Goal: Task Accomplishment & Management: Use online tool/utility

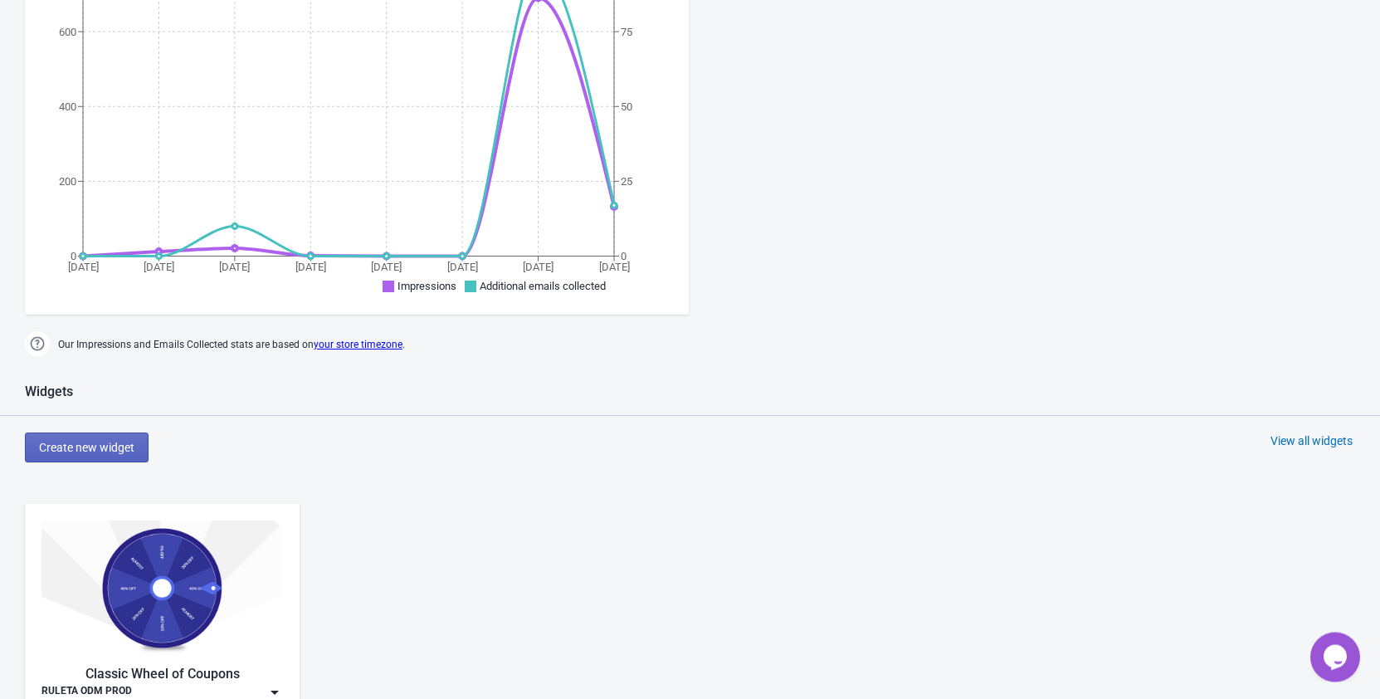
scroll to position [508, 0]
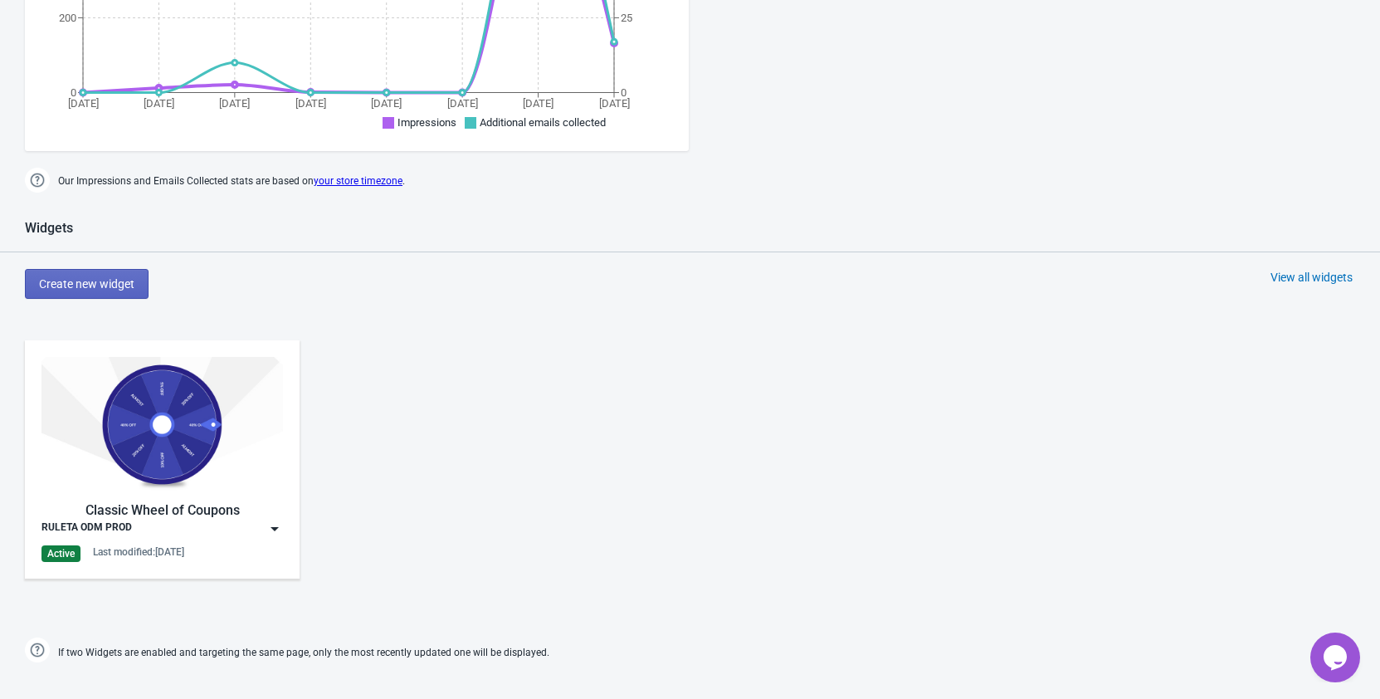
click at [270, 528] on img at bounding box center [274, 528] width 17 height 17
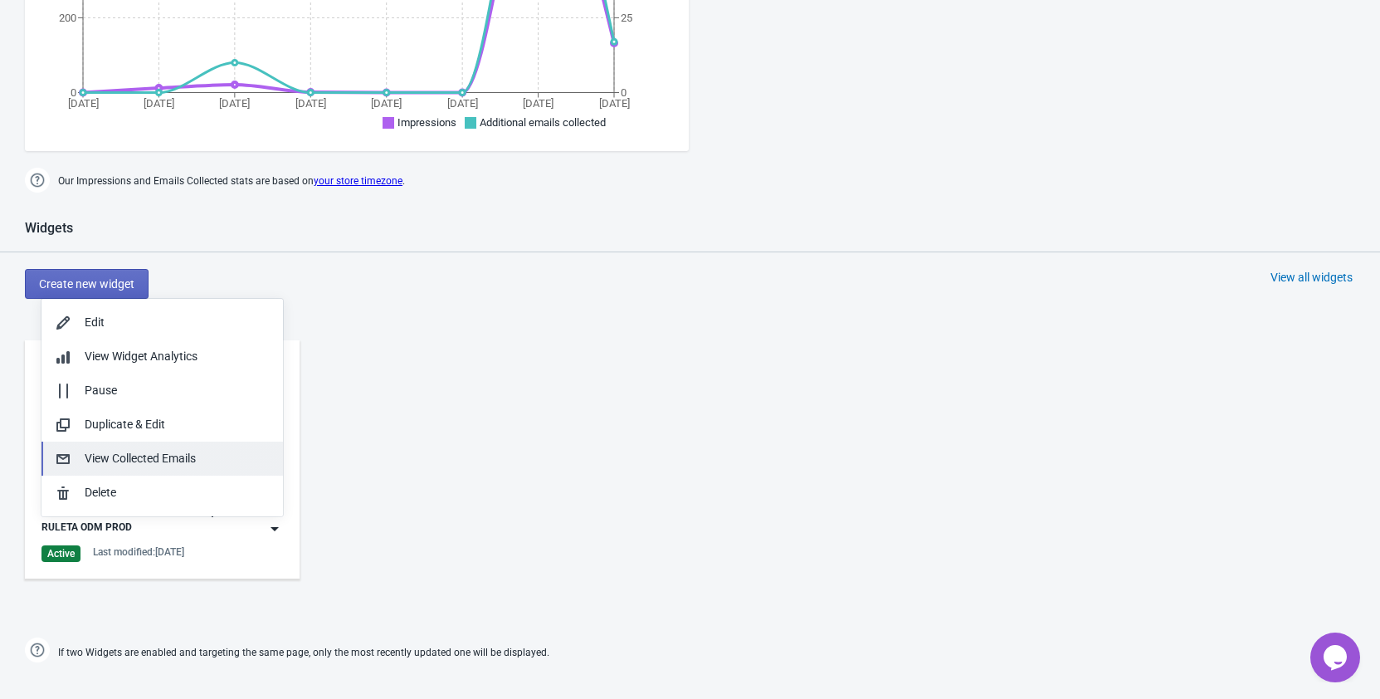
click at [185, 449] on button "View Collected Emails" at bounding box center [161, 458] width 241 height 34
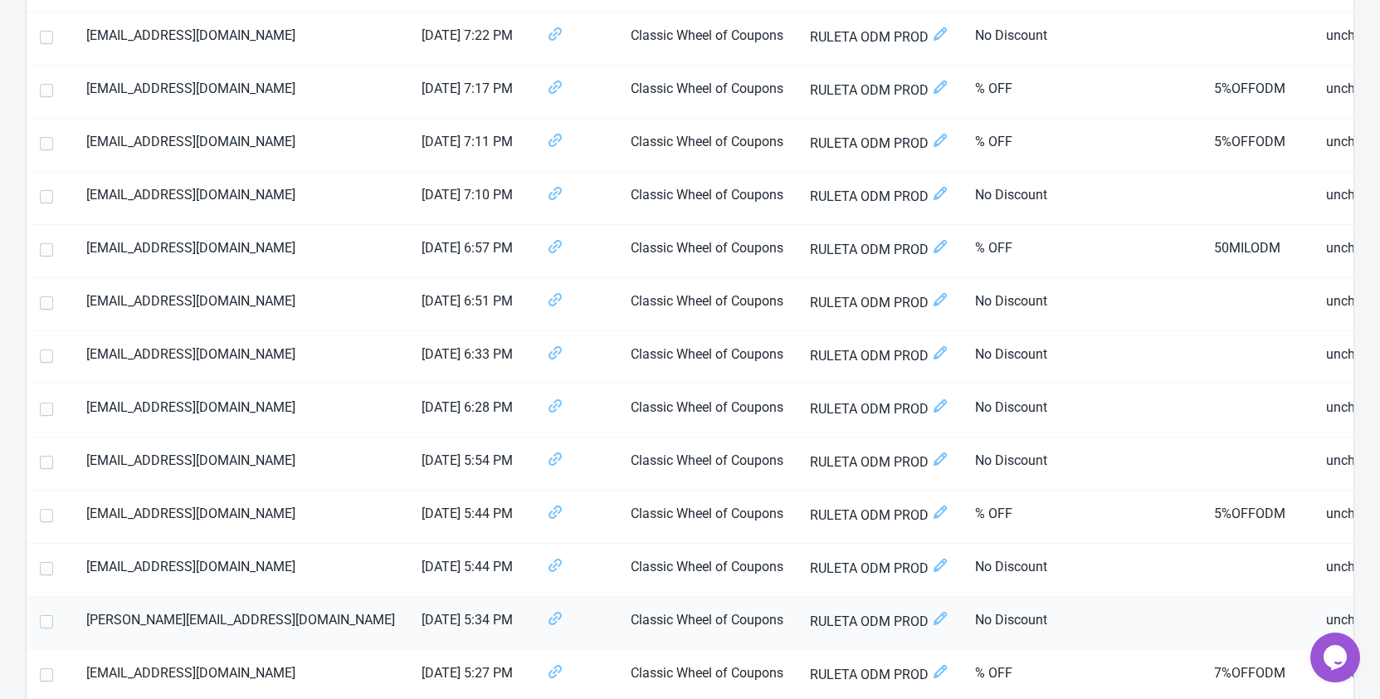
scroll to position [2452, 0]
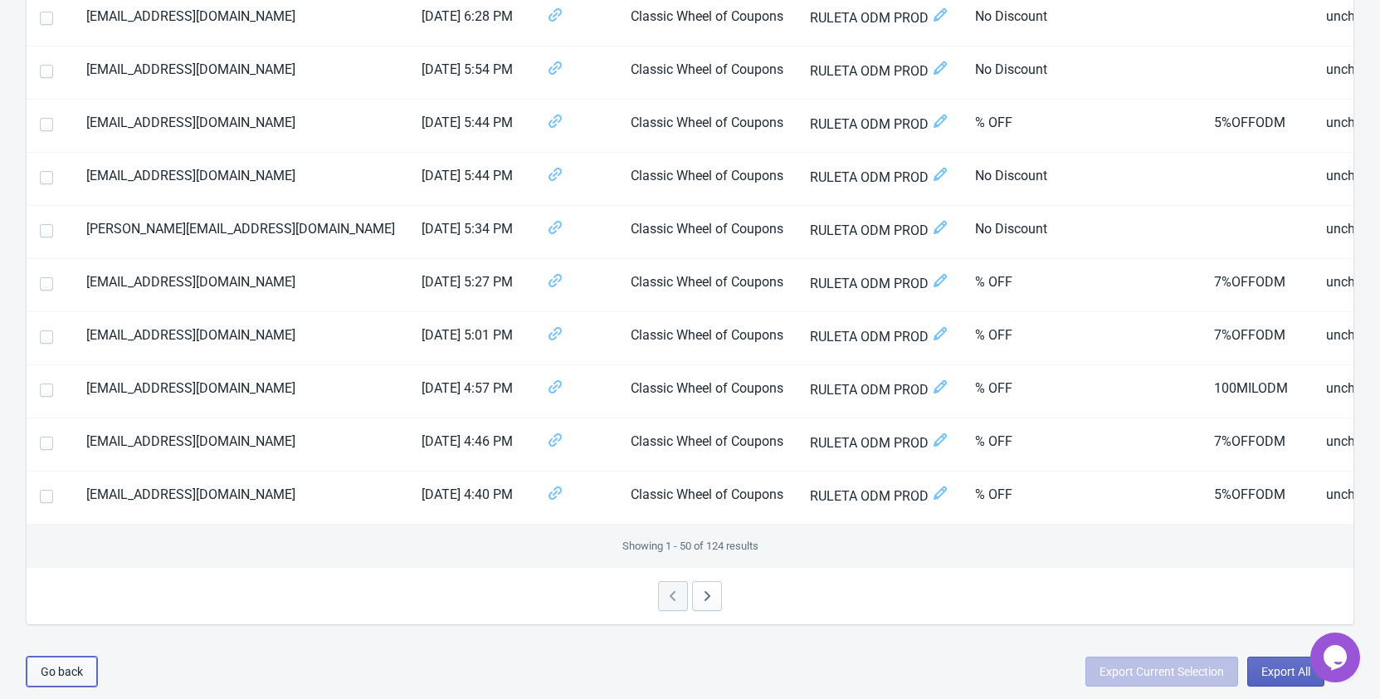
click at [56, 665] on span "Go back" at bounding box center [62, 671] width 42 height 13
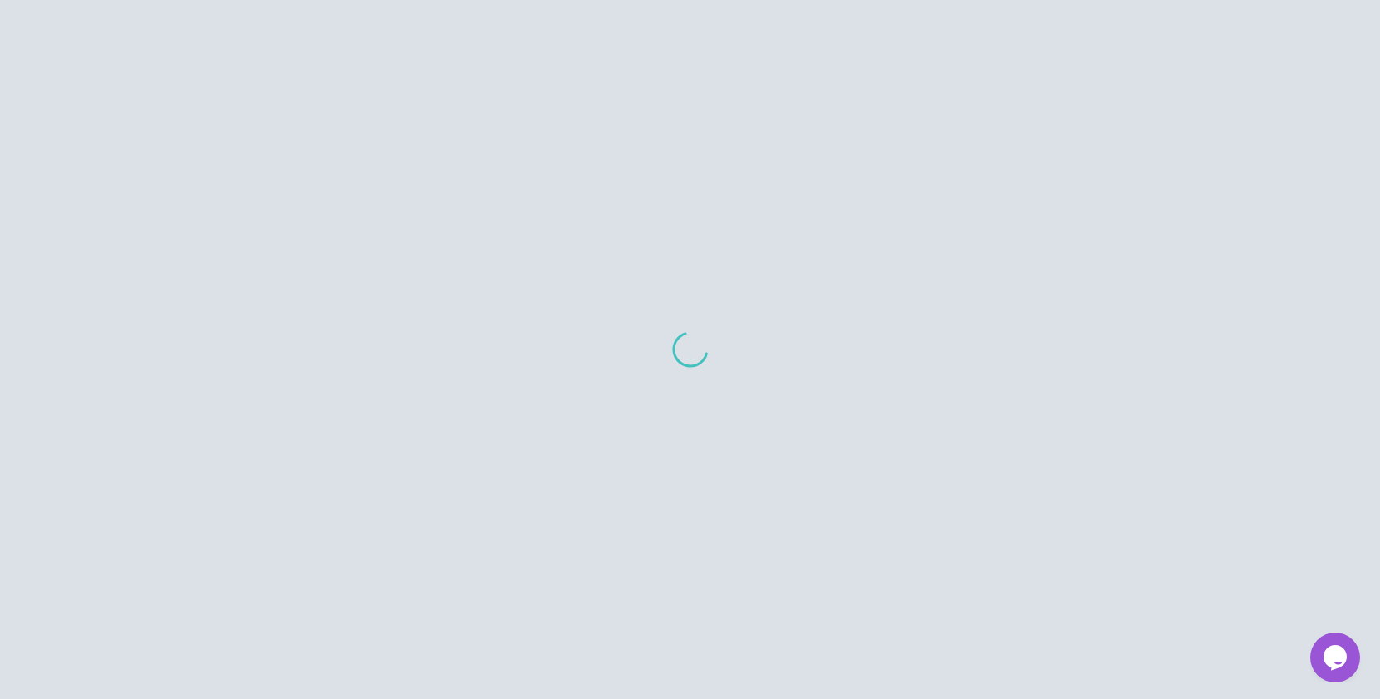
scroll to position [17, 0]
